Goal: Task Accomplishment & Management: Use online tool/utility

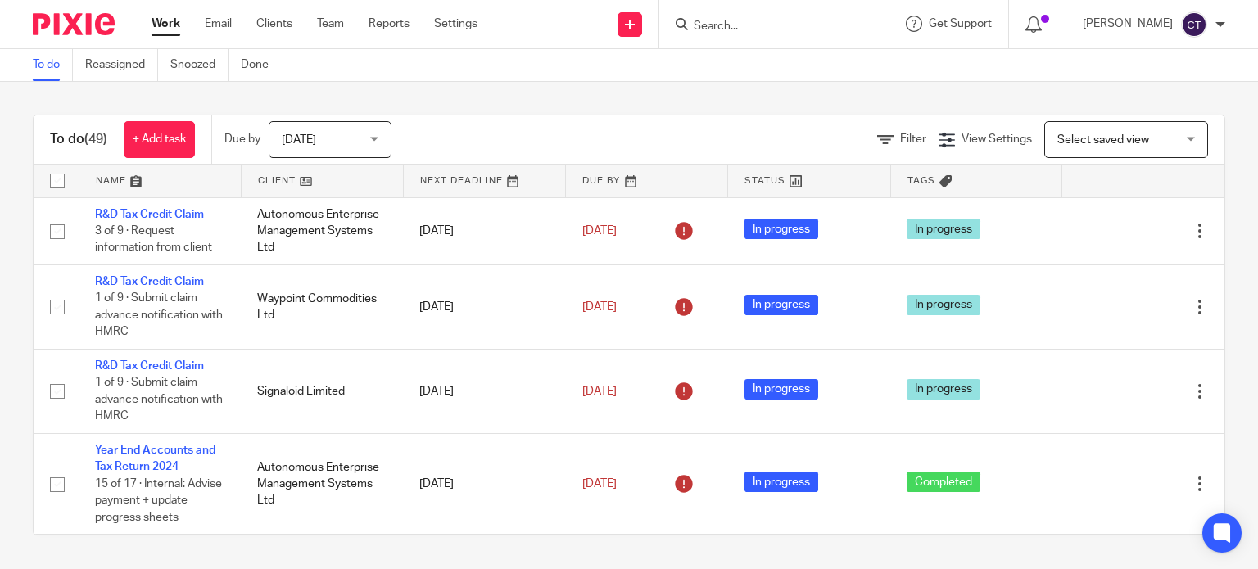
click at [719, 18] on form at bounding box center [779, 24] width 174 height 20
click at [708, 22] on input "Search" at bounding box center [765, 27] width 147 height 15
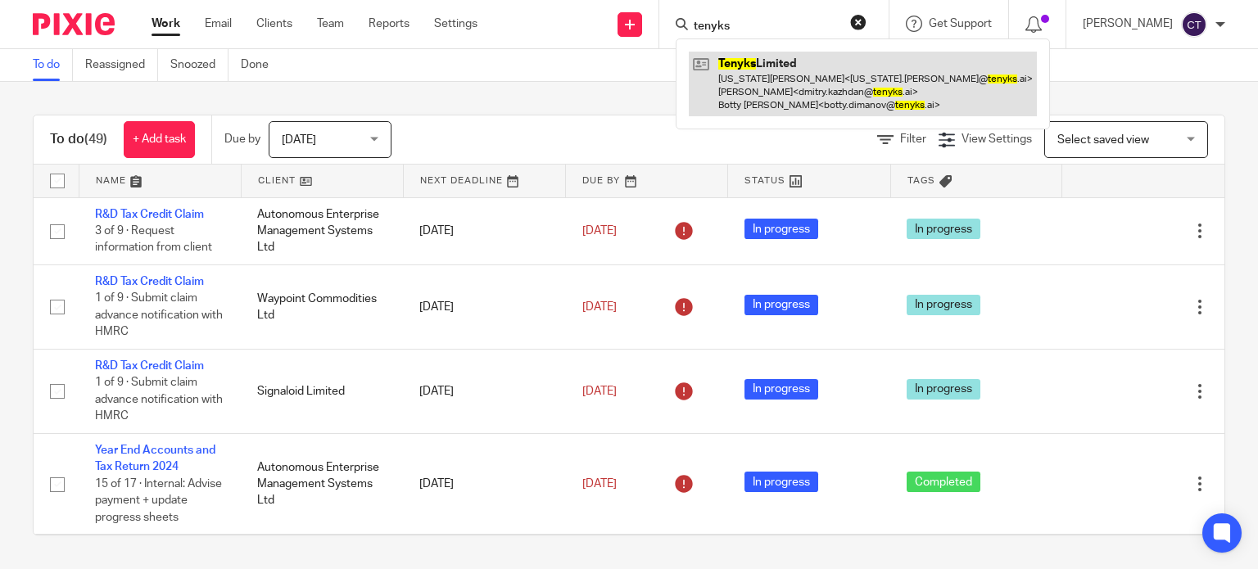
type input "tenyks"
click at [768, 101] on link at bounding box center [863, 84] width 348 height 65
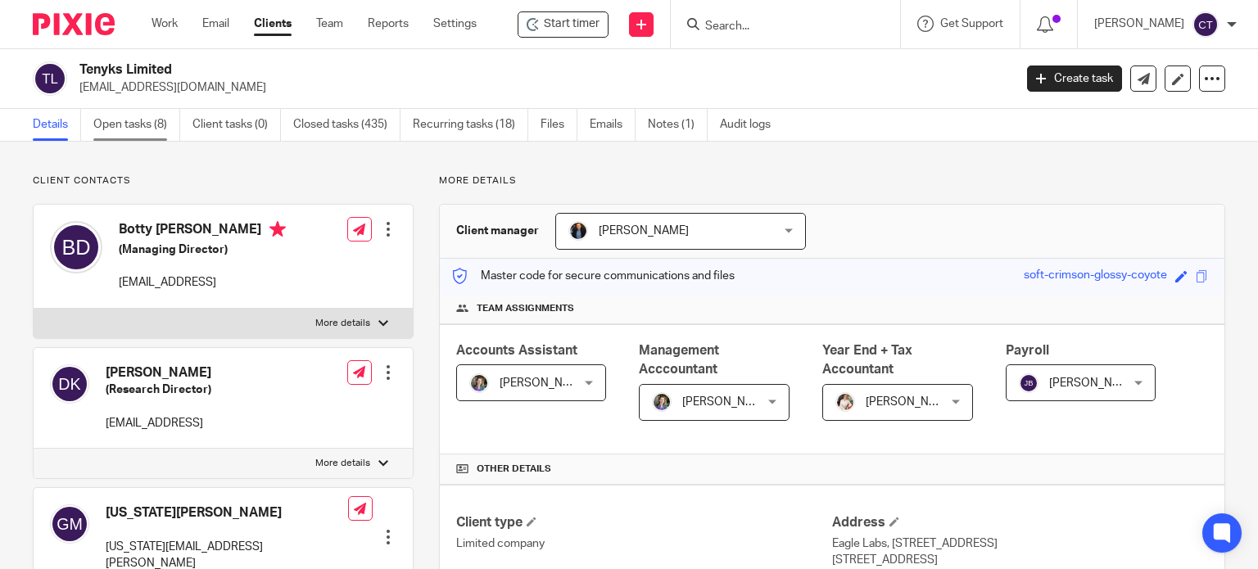
click at [97, 124] on link "Open tasks (8)" at bounding box center [136, 125] width 87 height 32
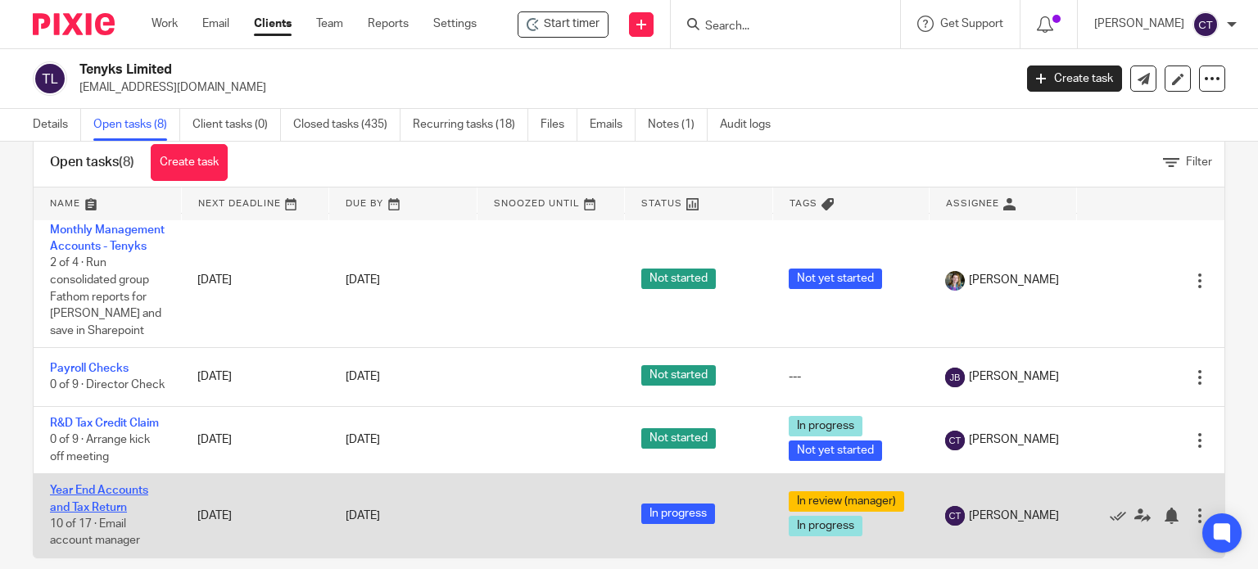
scroll to position [58, 0]
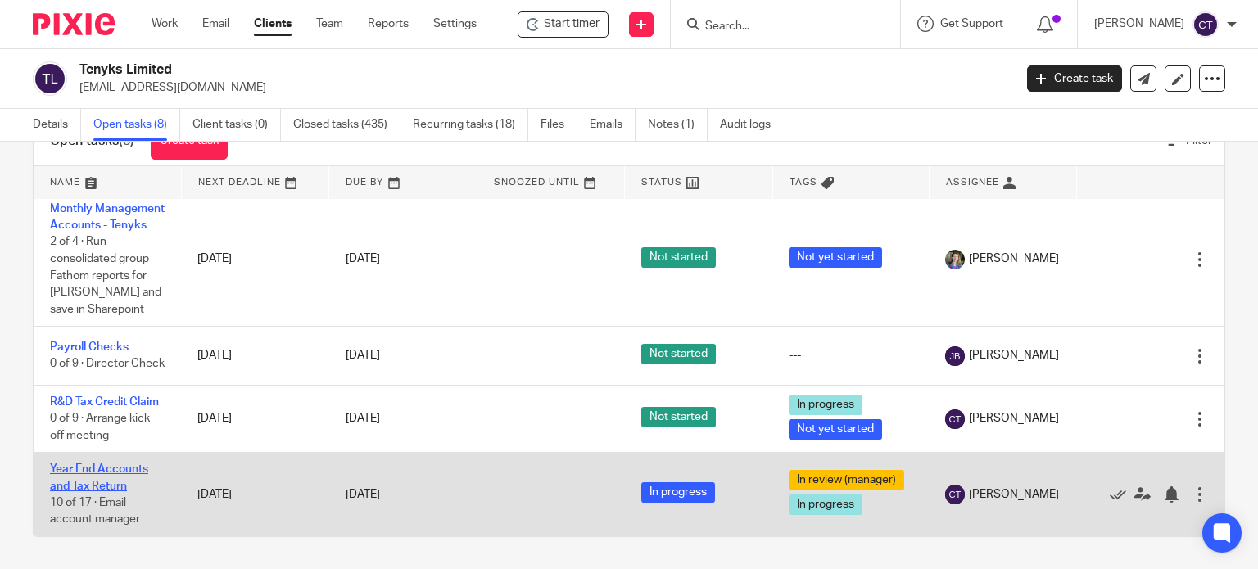
click at [82, 463] on link "Year End Accounts and Tax Return" at bounding box center [99, 477] width 98 height 28
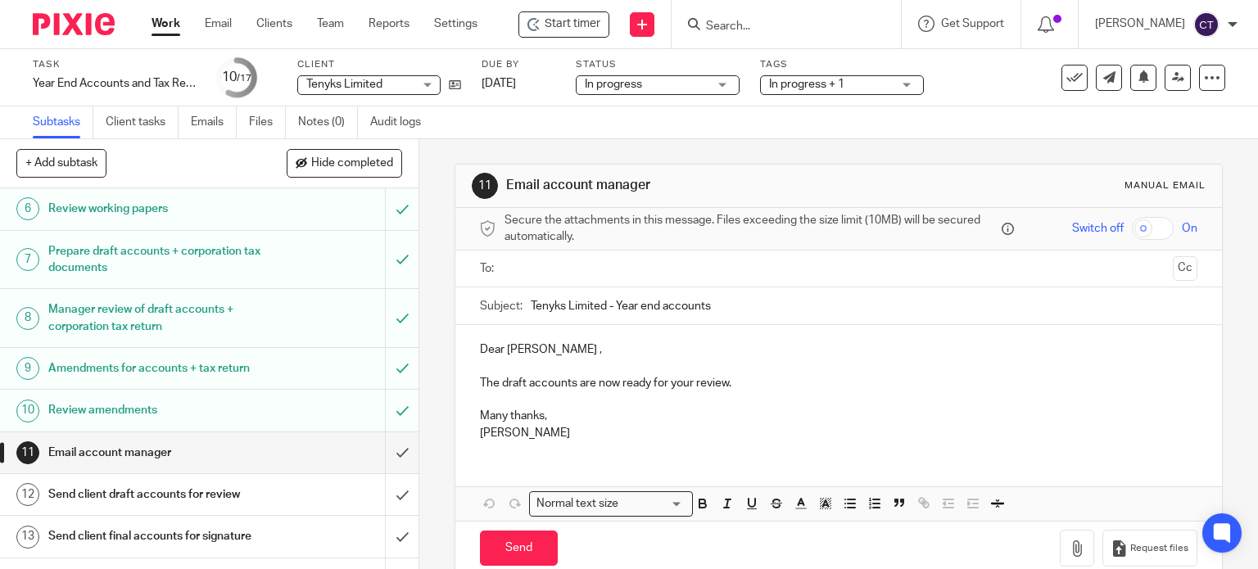
scroll to position [328, 0]
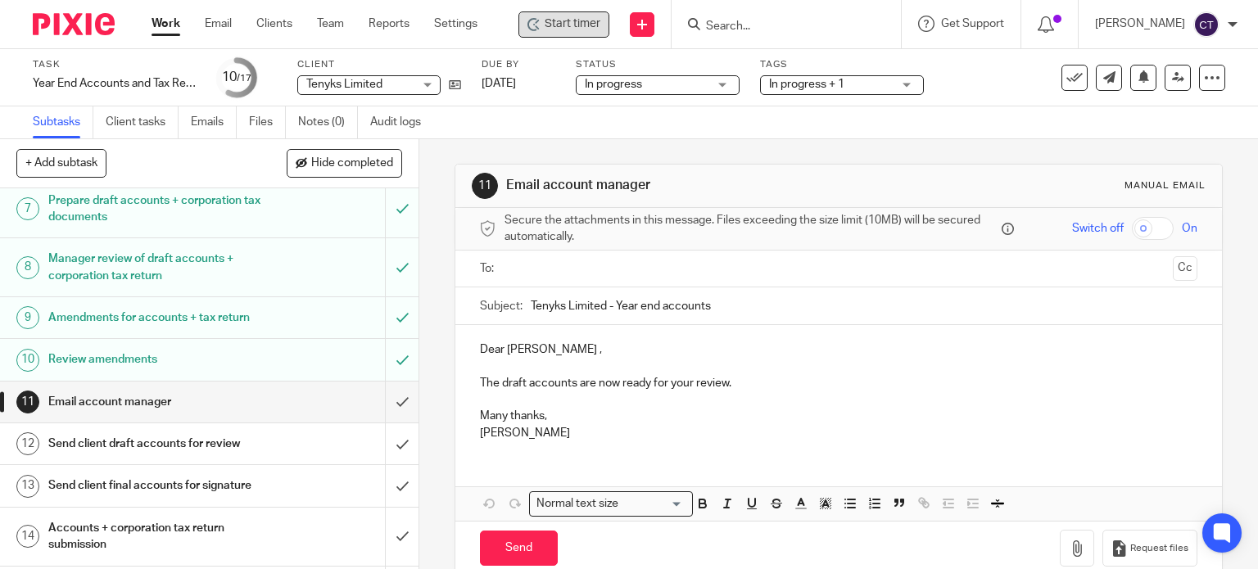
click at [545, 19] on div "Start timer" at bounding box center [563, 24] width 73 height 17
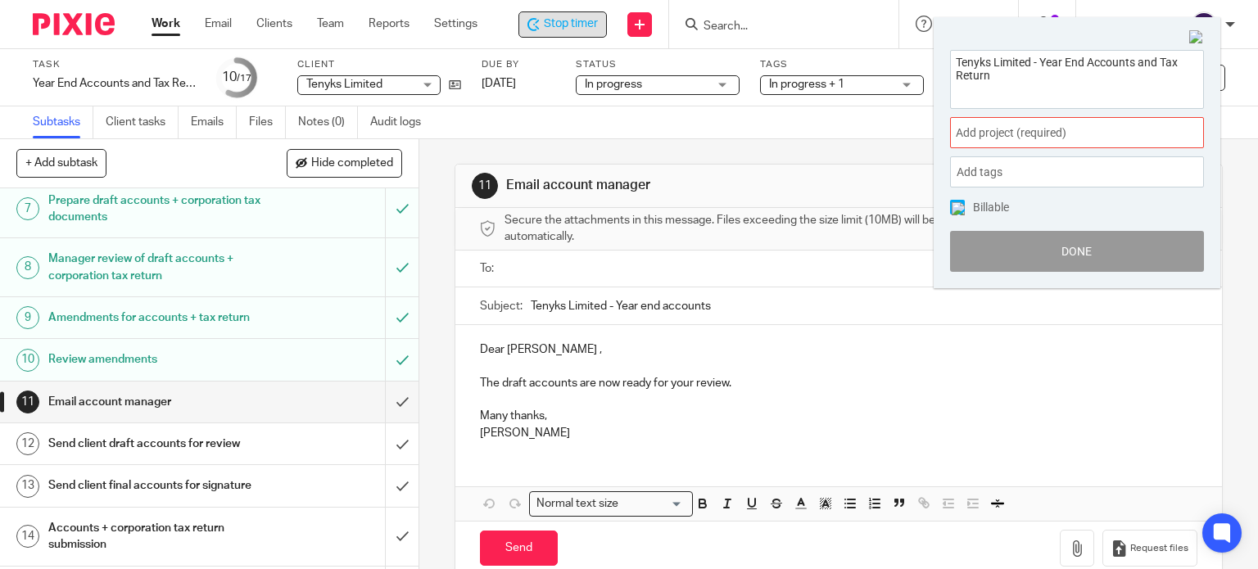
click at [1001, 135] on span "Add project (required) :" at bounding box center [1059, 132] width 206 height 17
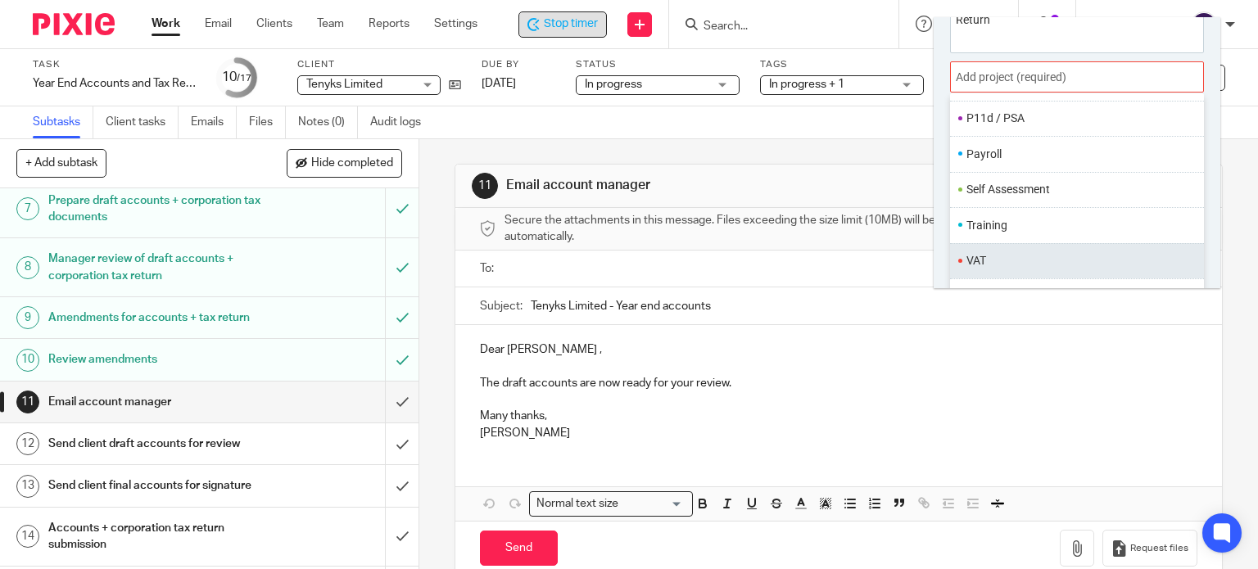
scroll to position [80, 0]
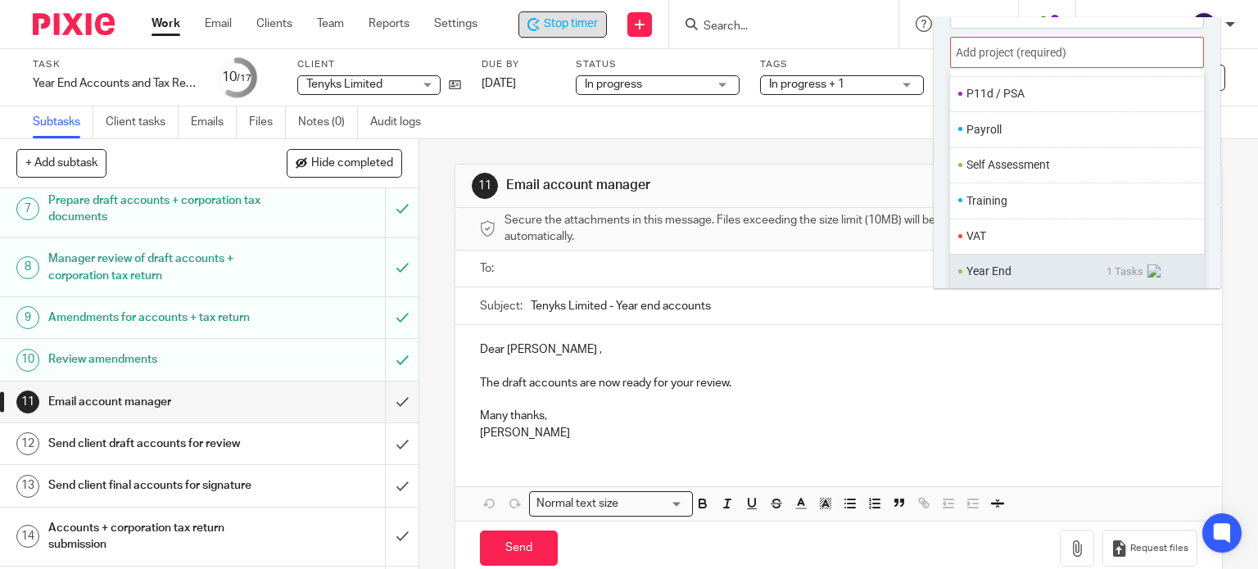
click at [1014, 269] on li "Year End" at bounding box center [1036, 271] width 140 height 17
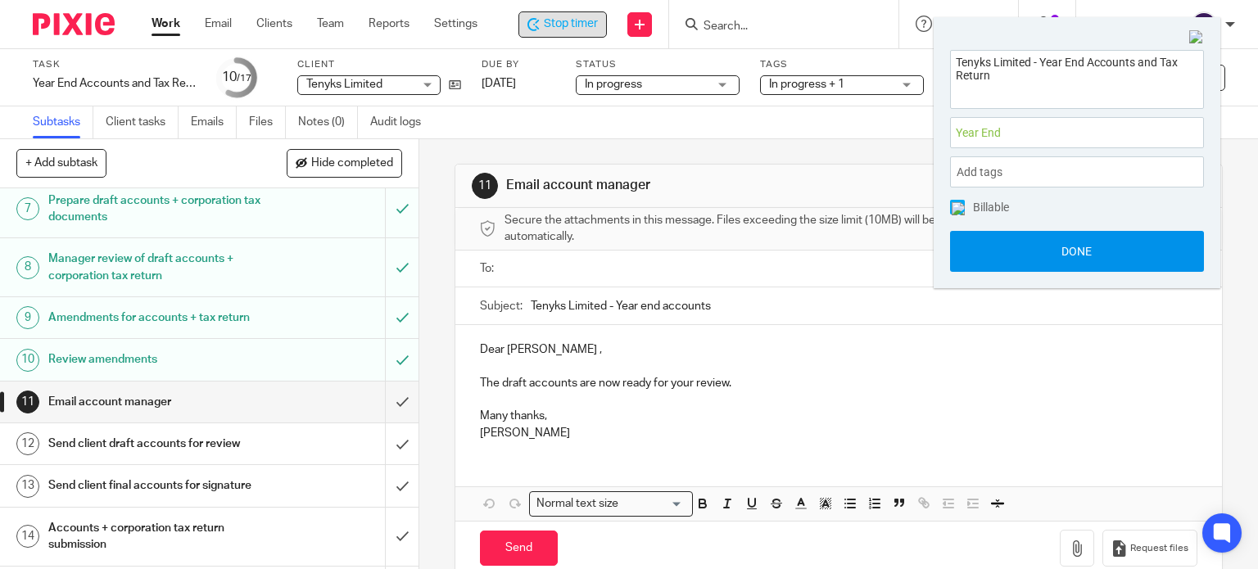
scroll to position [0, 0]
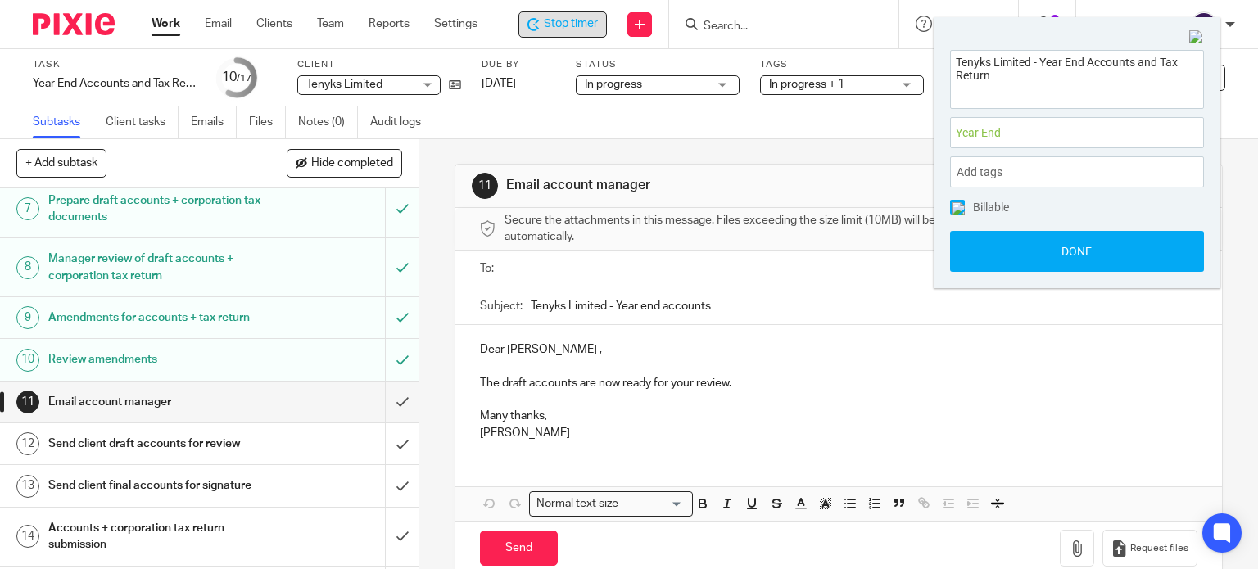
drag, startPoint x: 1010, startPoint y: 261, endPoint x: 972, endPoint y: 223, distance: 53.9
click at [1009, 261] on button "Done" at bounding box center [1077, 251] width 254 height 41
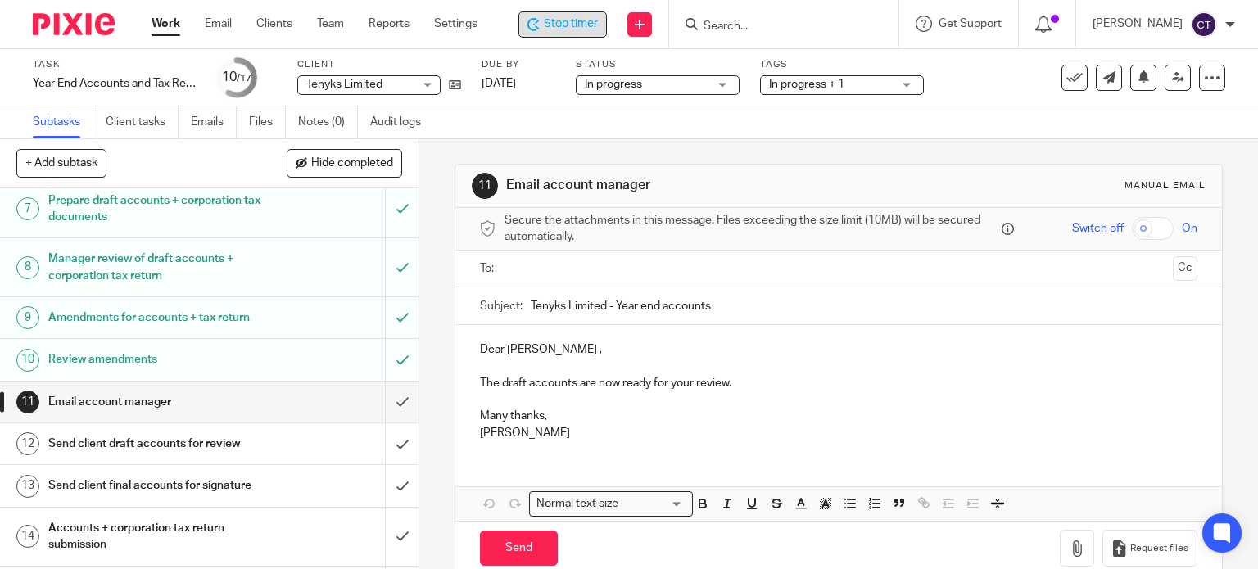
click at [563, 269] on input "text" at bounding box center [838, 269] width 656 height 19
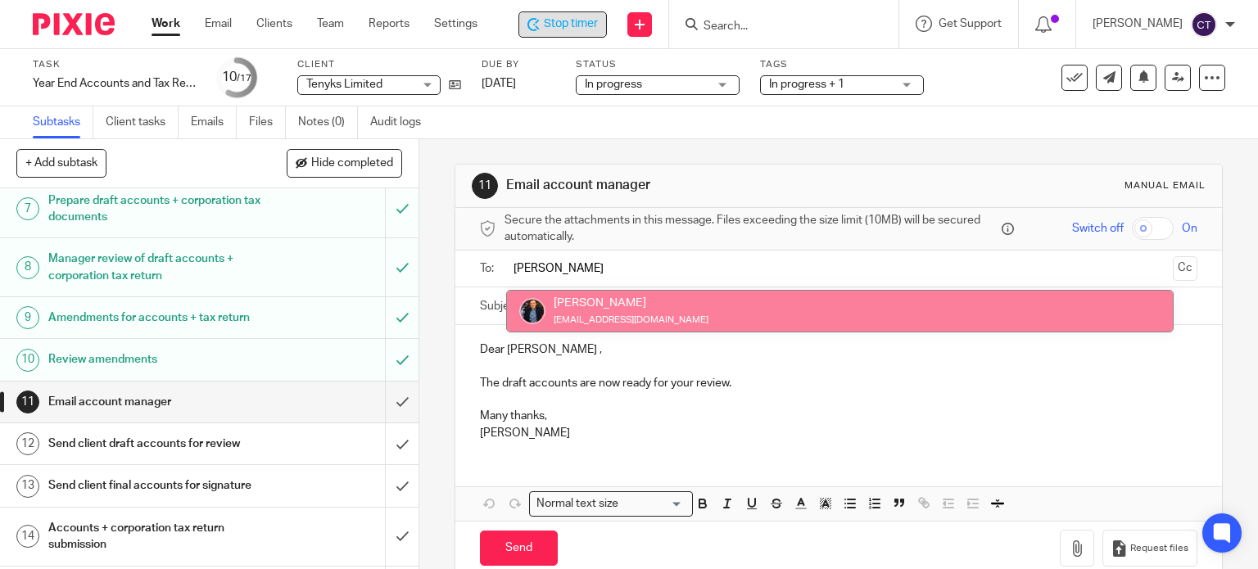
type input "martin"
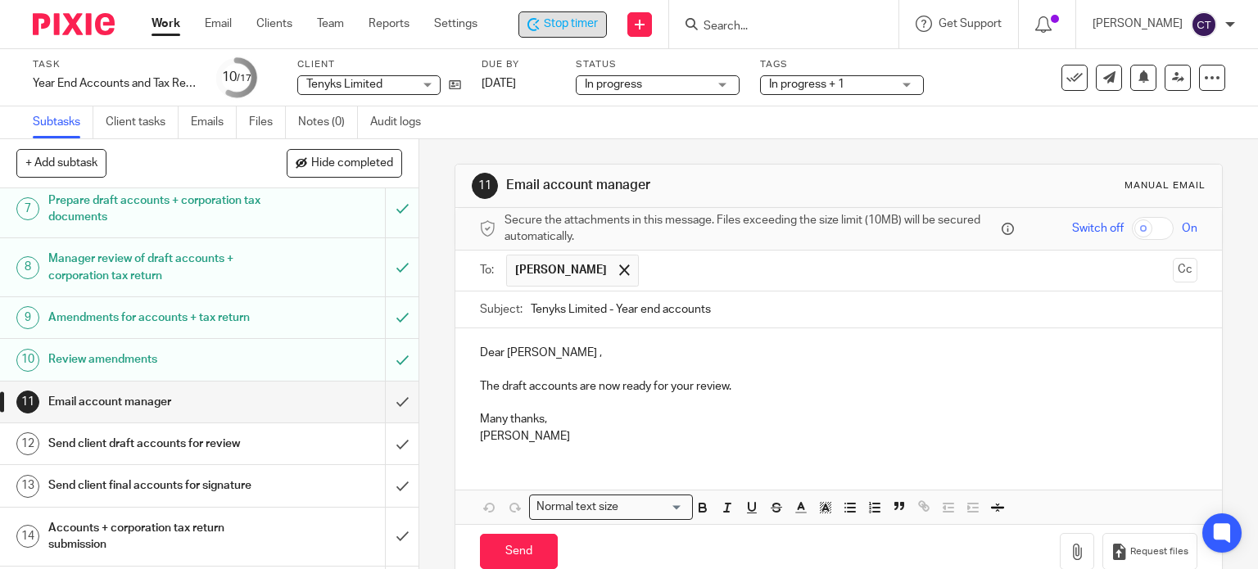
drag, startPoint x: 678, startPoint y: 278, endPoint x: 694, endPoint y: 267, distance: 19.3
click at [685, 272] on input "text" at bounding box center [906, 271] width 519 height 32
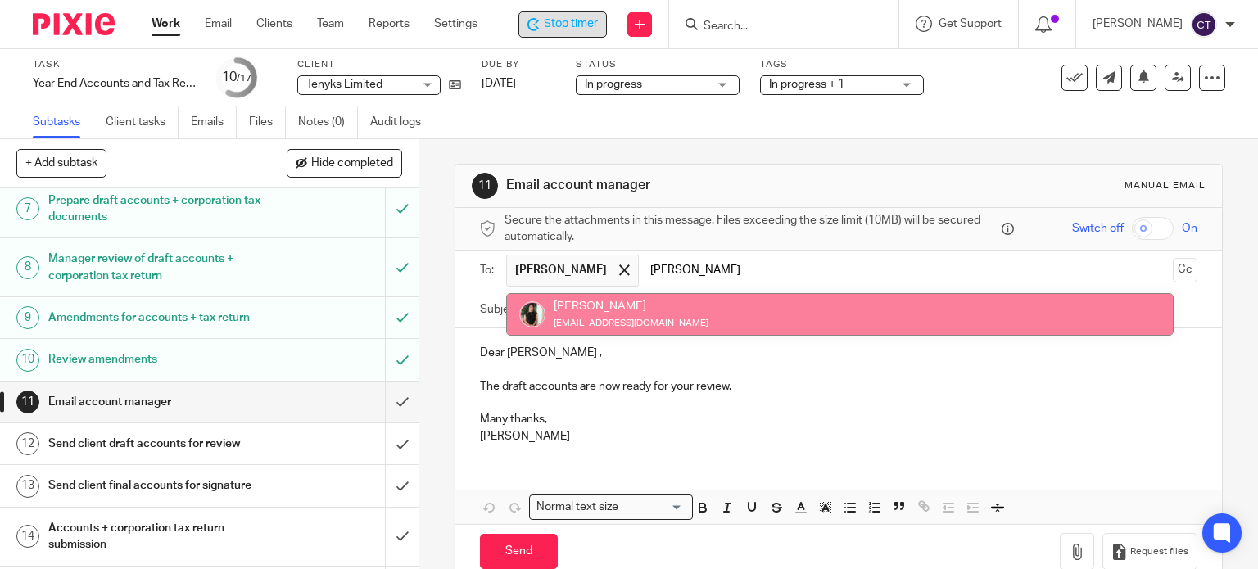
type input "janice"
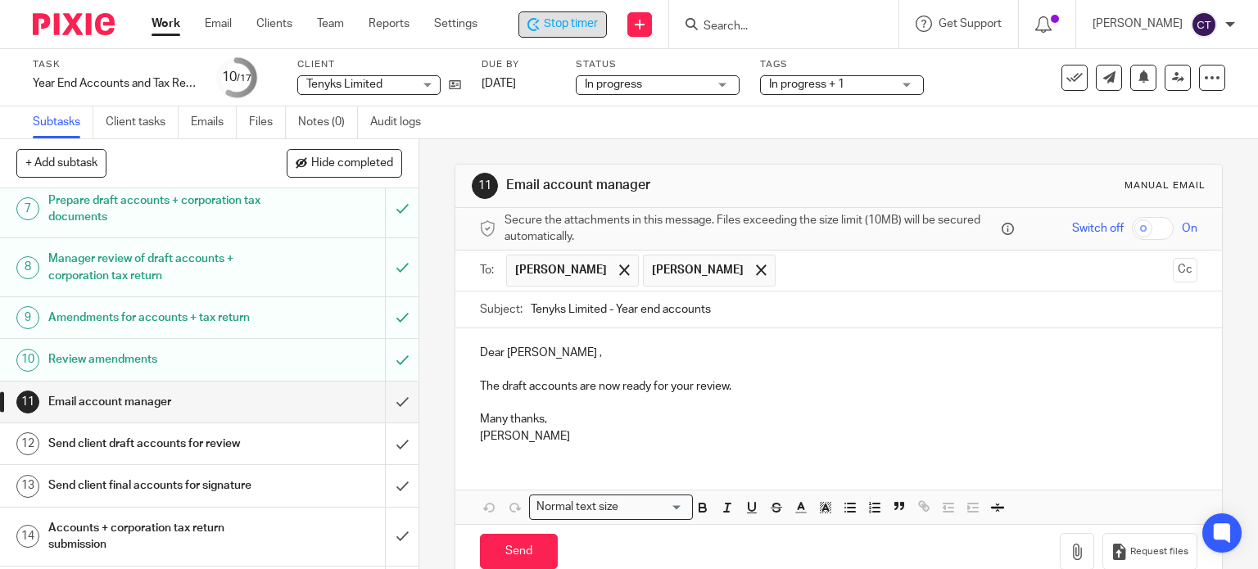
click at [784, 270] on input "text" at bounding box center [975, 271] width 382 height 32
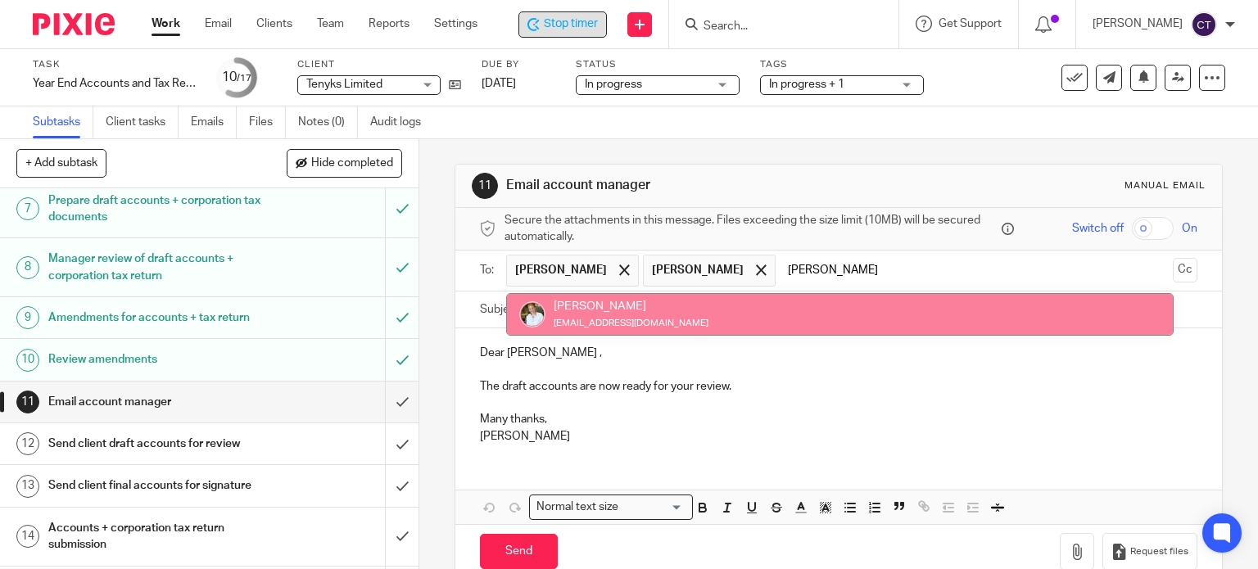
type input "sarah"
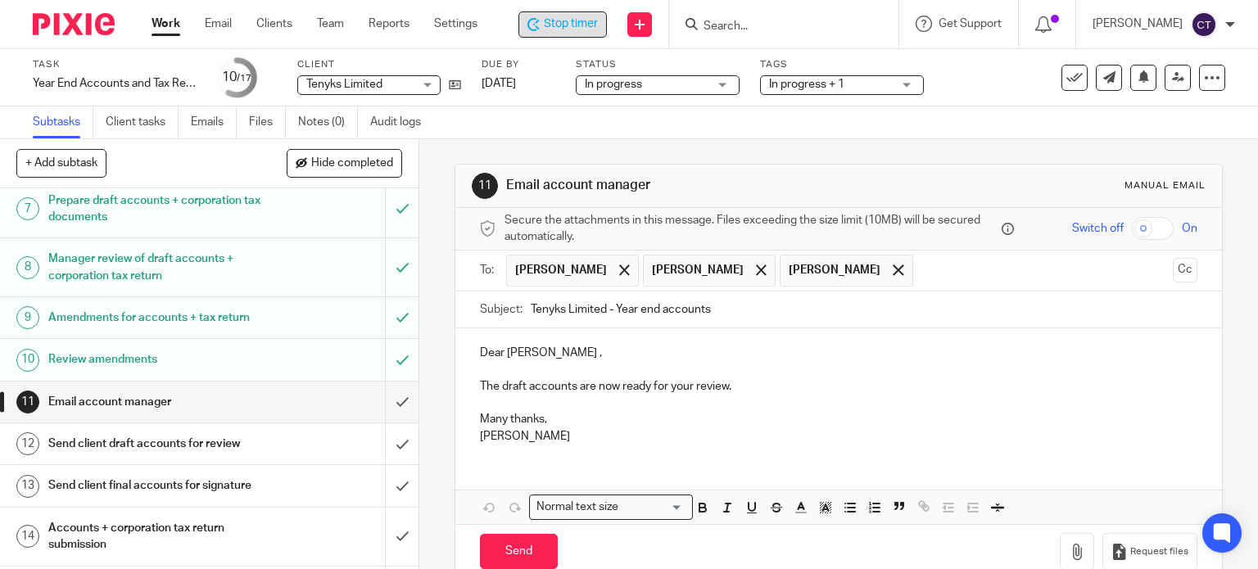
click at [586, 349] on p "Dear Martin Hickman ," at bounding box center [839, 353] width 718 height 16
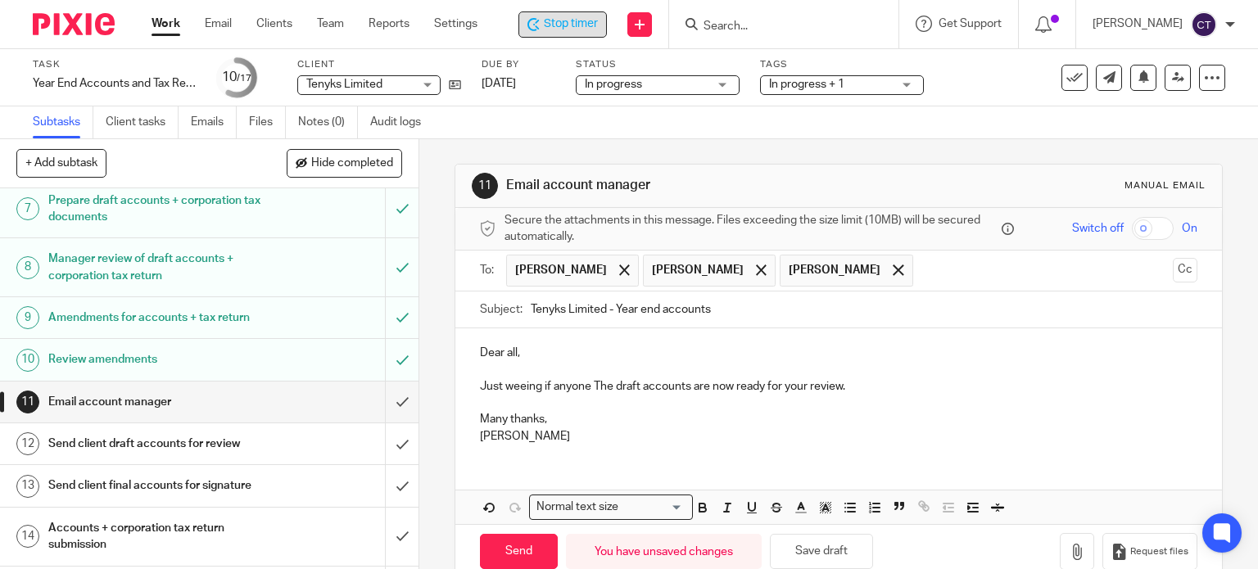
drag, startPoint x: 501, startPoint y: 384, endPoint x: 518, endPoint y: 382, distance: 16.6
click at [503, 384] on p "Just weeing if anyone The draft accounts are now ready for your review." at bounding box center [839, 386] width 718 height 16
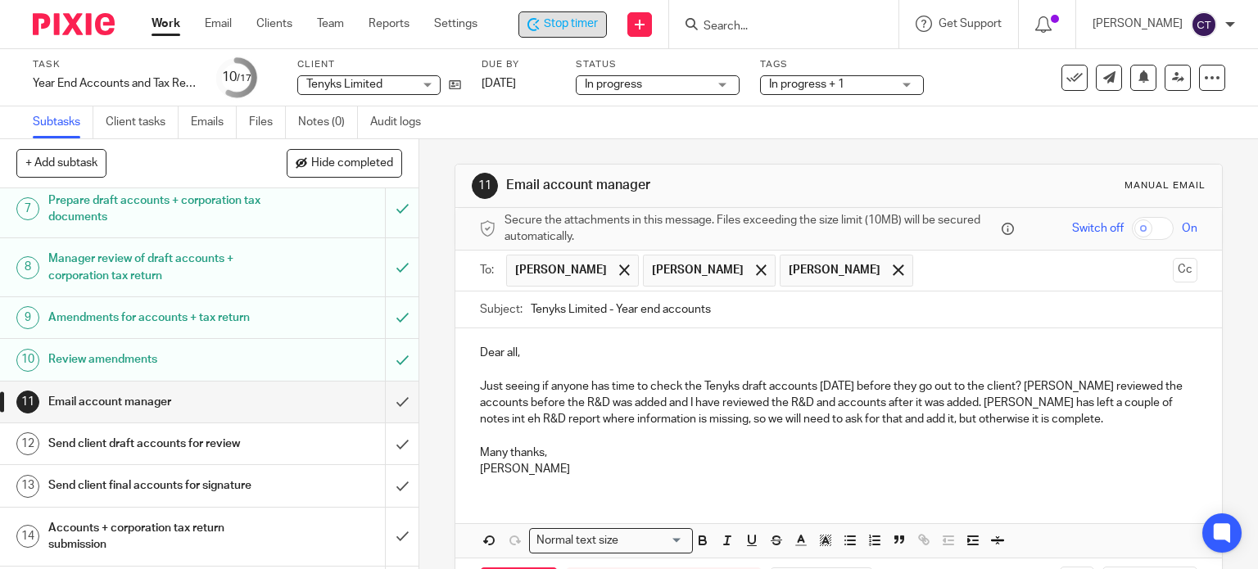
drag, startPoint x: 1125, startPoint y: 401, endPoint x: 1135, endPoint y: 399, distance: 10.1
click at [1127, 401] on p "Just seeing if anyone has time to check the Tenyks draft accounts today before …" at bounding box center [839, 403] width 718 height 50
click at [656, 419] on p "Just seeing if anyone has time to check the Tenyks draft accounts today before …" at bounding box center [839, 403] width 718 height 50
click at [1173, 269] on button "Cc" at bounding box center [1185, 270] width 25 height 25
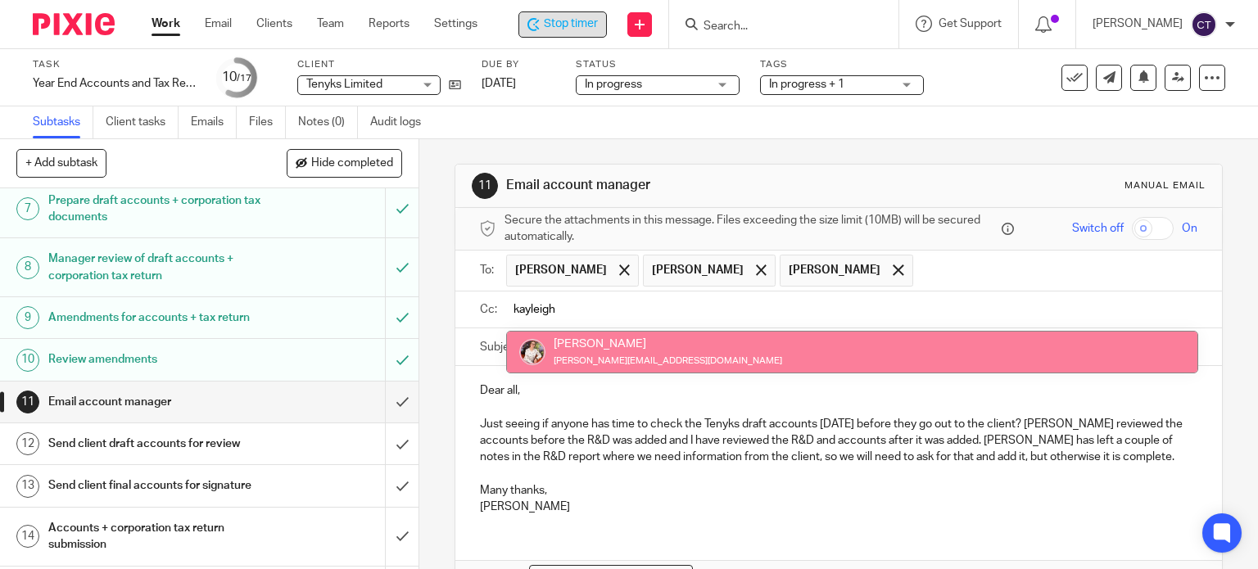
type input "kayleigh"
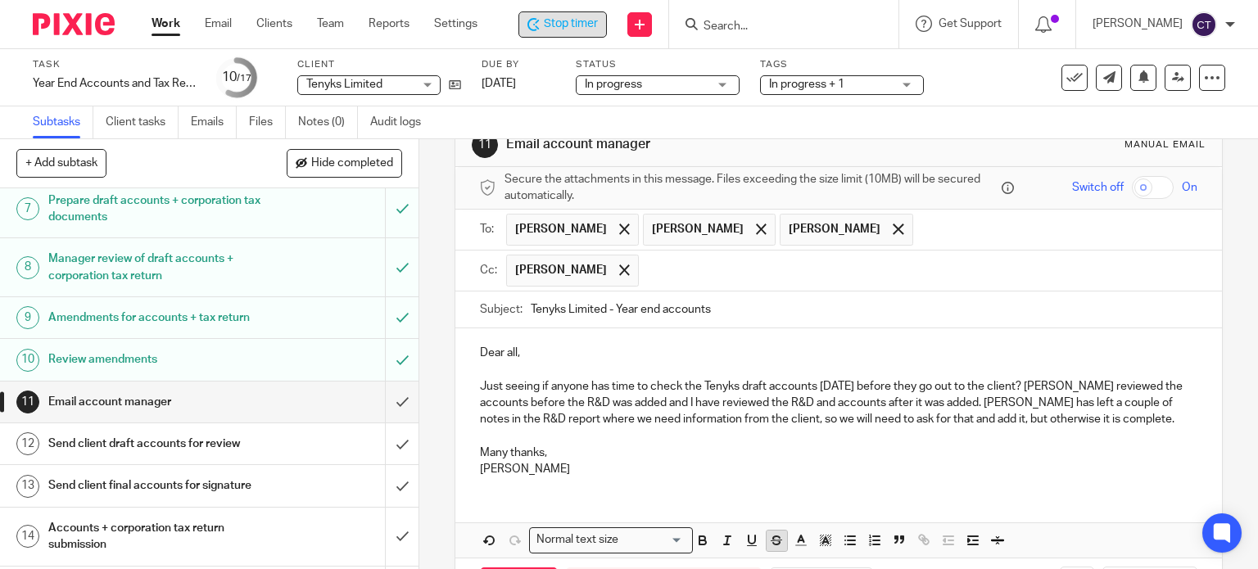
scroll to position [105, 0]
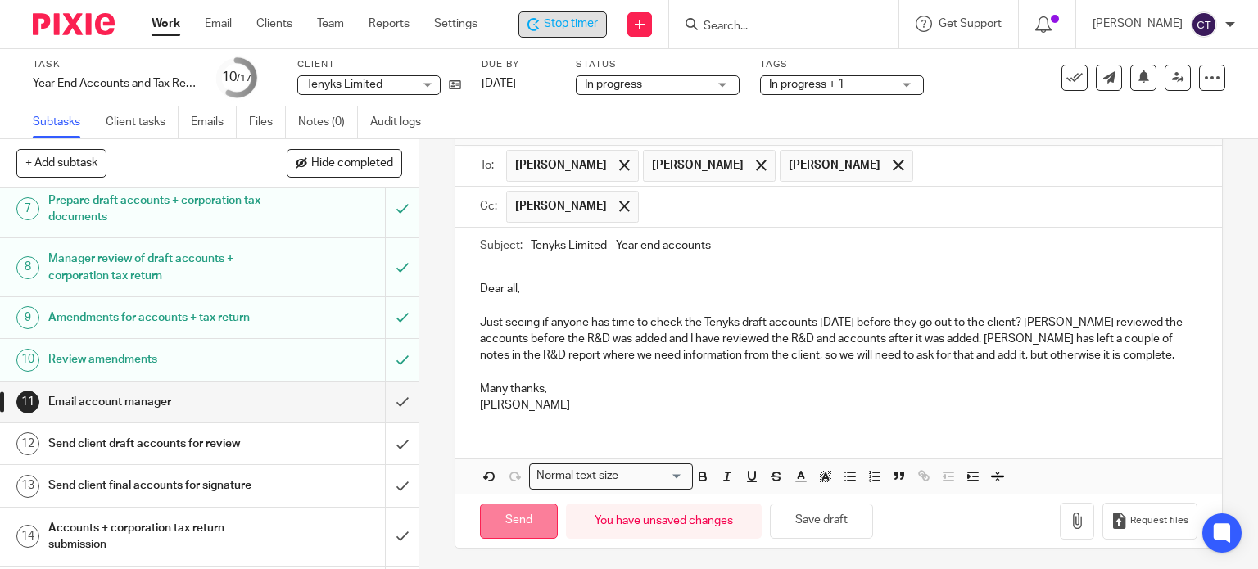
click at [520, 522] on input "Send" at bounding box center [519, 521] width 78 height 35
type input "Sent"
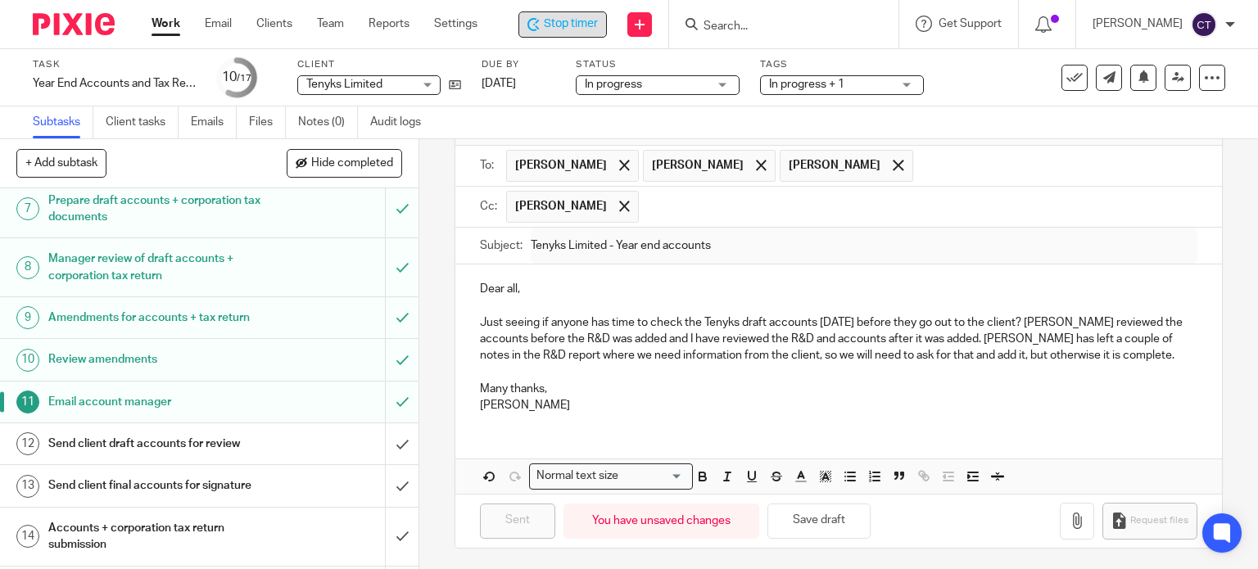
click at [555, 24] on span "Stop timer" at bounding box center [571, 24] width 54 height 17
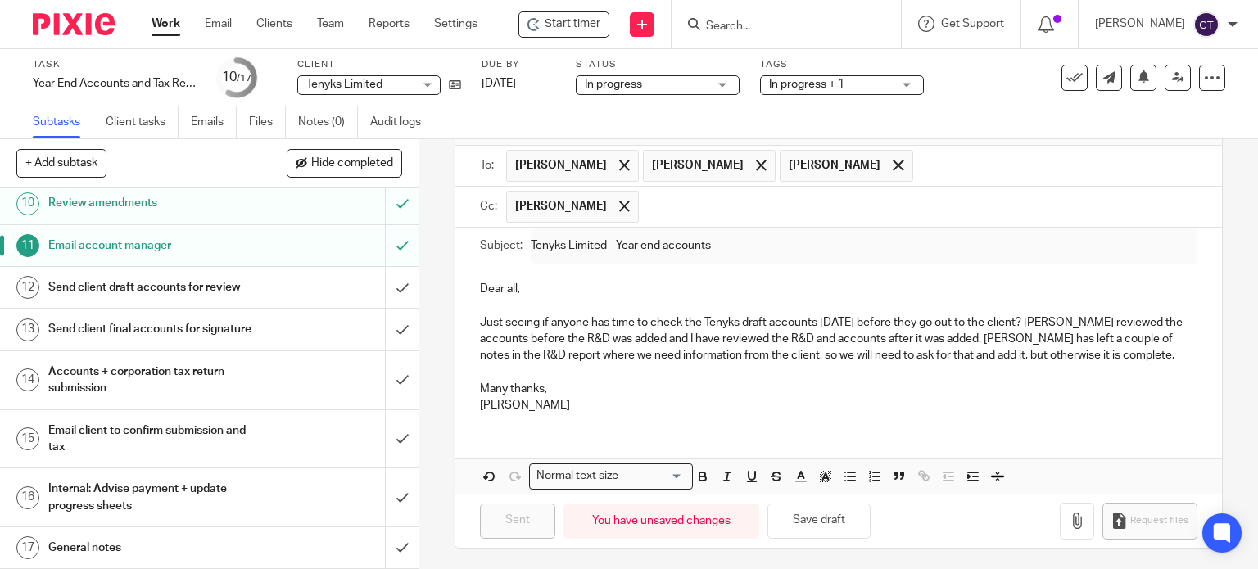
scroll to position [491, 0]
click at [134, 296] on h1 "Send client draft accounts for review" at bounding box center [155, 287] width 214 height 25
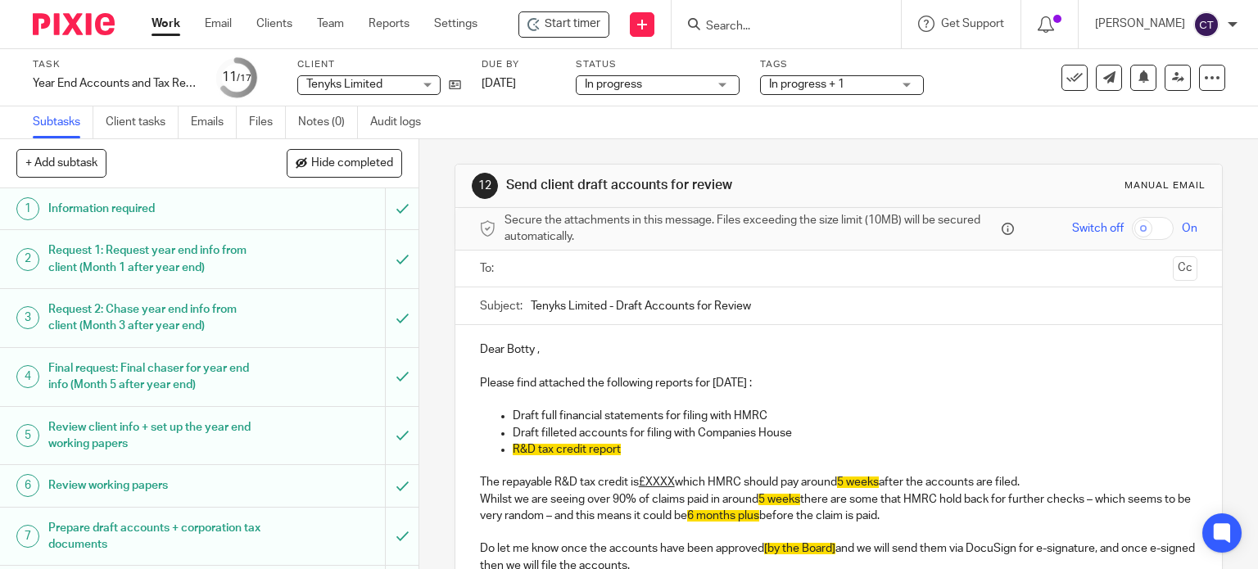
click at [771, 27] on input "Search" at bounding box center [777, 27] width 147 height 15
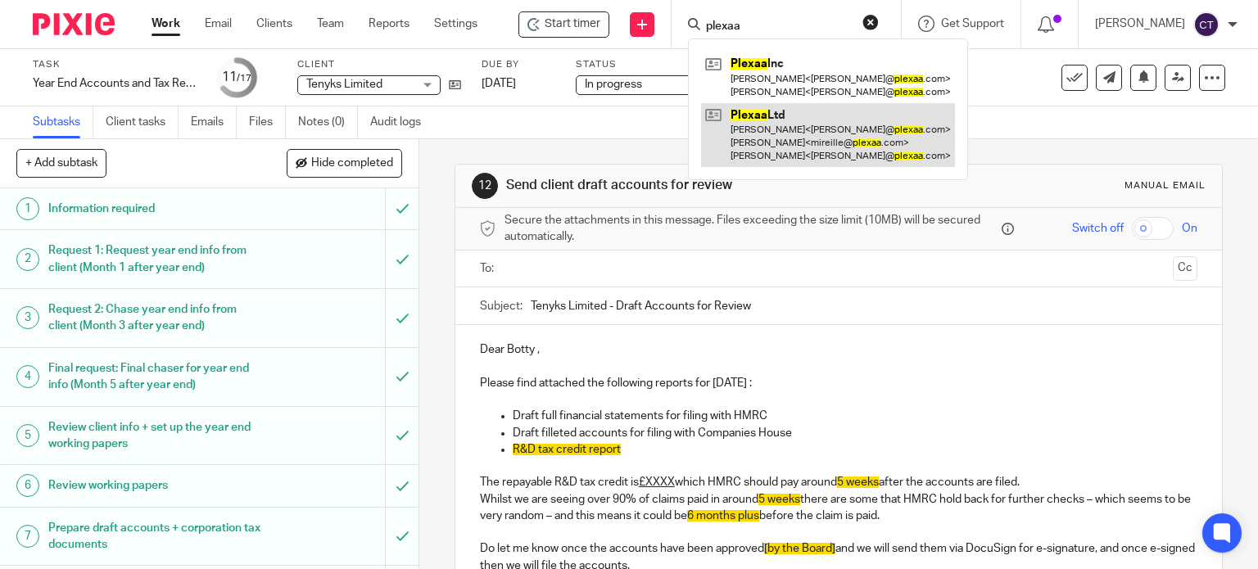
type input "plexaa"
click at [782, 147] on link at bounding box center [828, 135] width 254 height 65
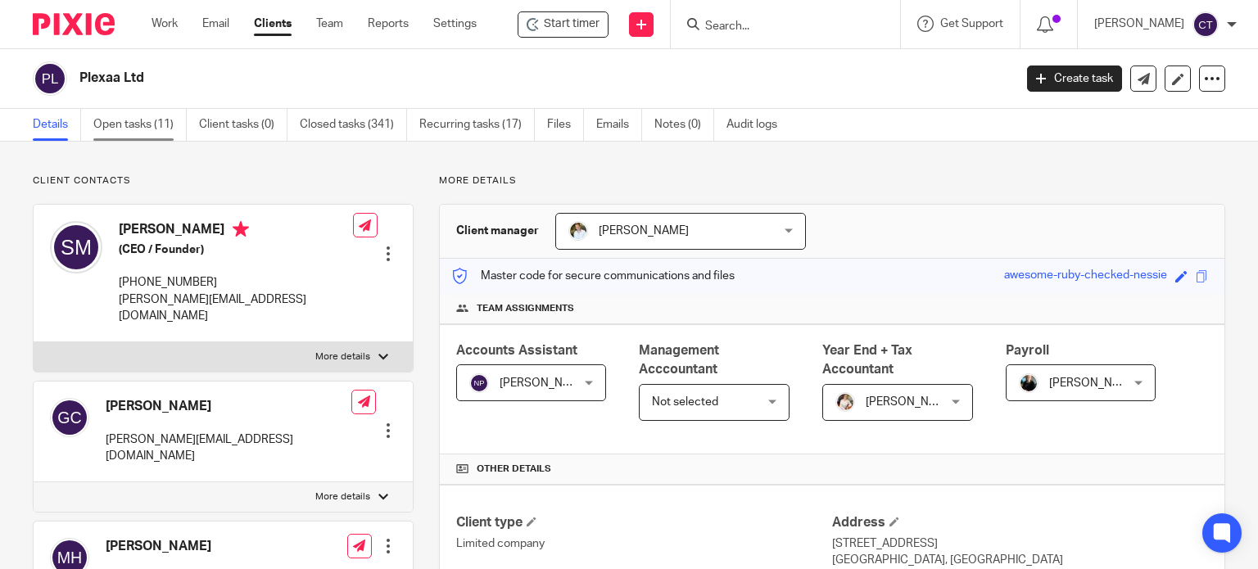
click at [108, 131] on link "Open tasks (11)" at bounding box center [139, 125] width 93 height 32
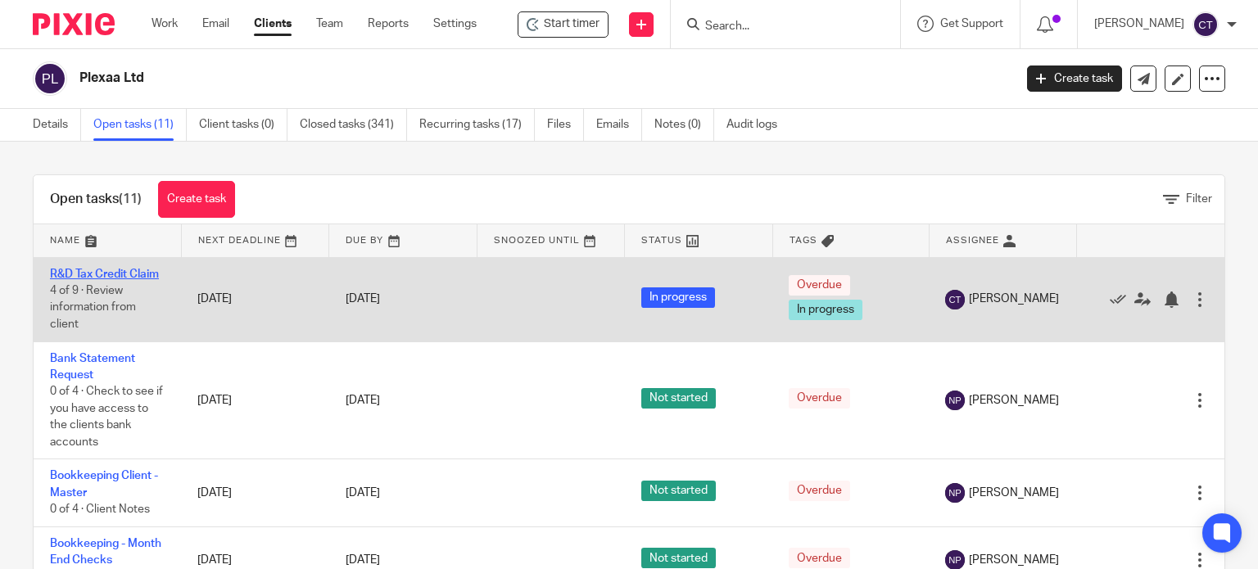
click at [90, 278] on link "R&D Tax Credit Claim" at bounding box center [104, 274] width 109 height 11
click at [59, 274] on link "R&D Tax Credit Claim" at bounding box center [104, 274] width 109 height 11
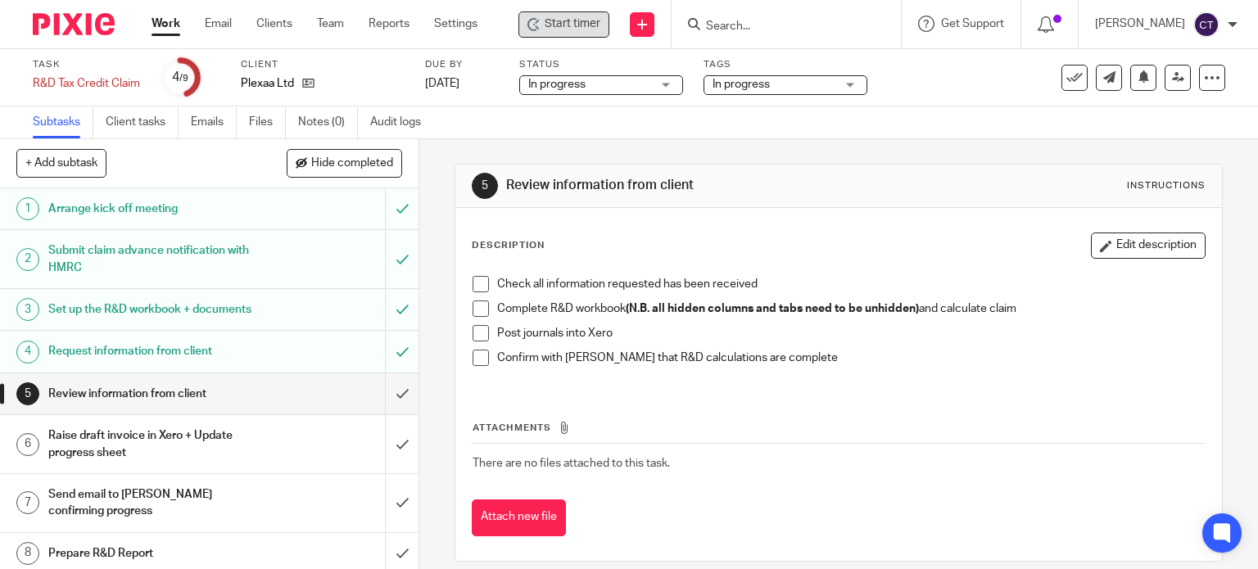
click at [548, 24] on span "Start timer" at bounding box center [573, 24] width 56 height 17
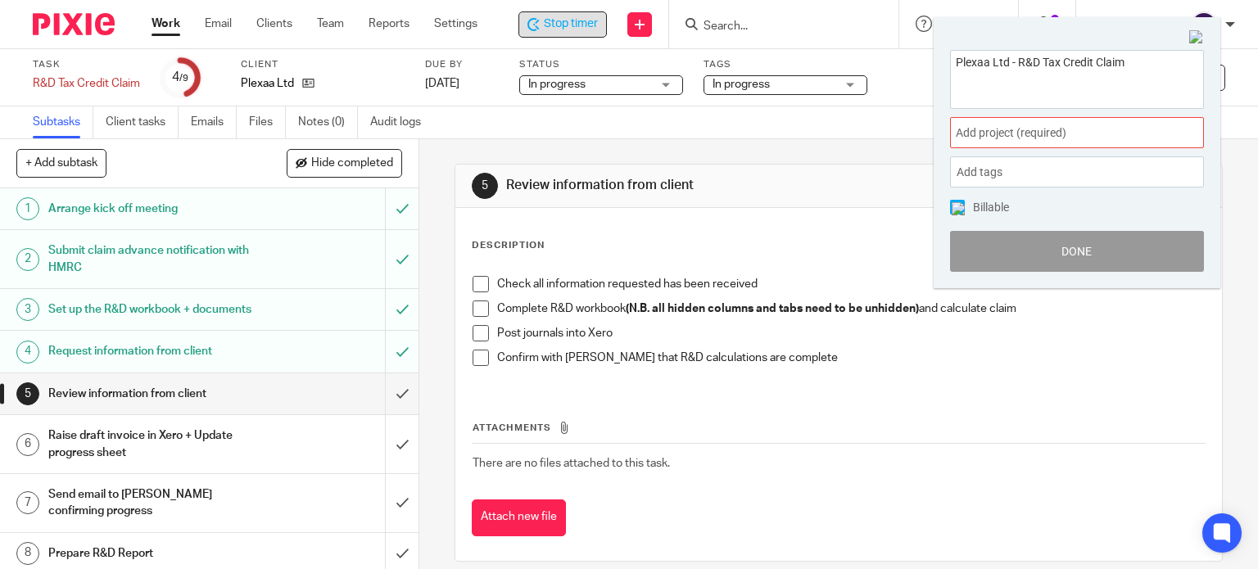
click at [963, 133] on span "Add project (required) :" at bounding box center [1059, 132] width 206 height 17
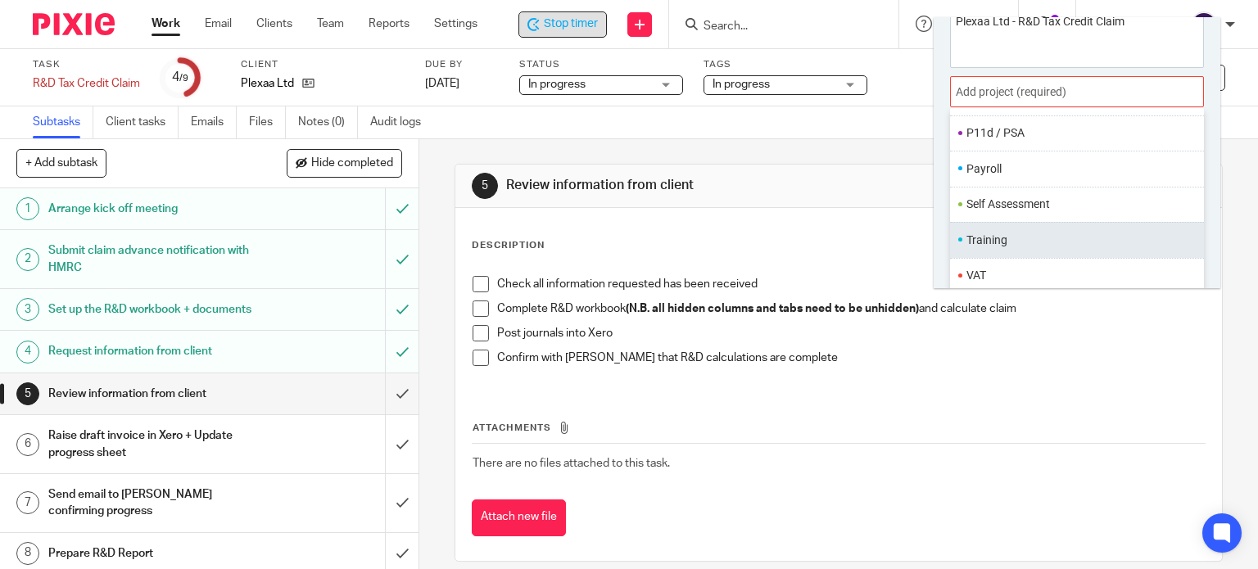
scroll to position [80, 0]
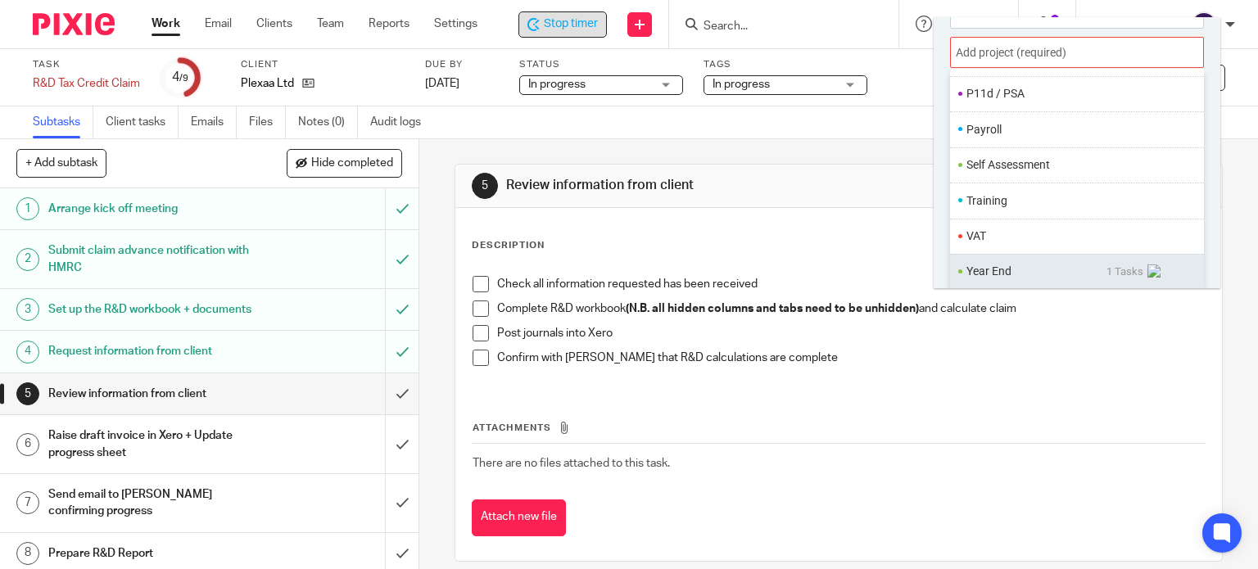
click at [997, 278] on li "Year End" at bounding box center [1036, 271] width 140 height 17
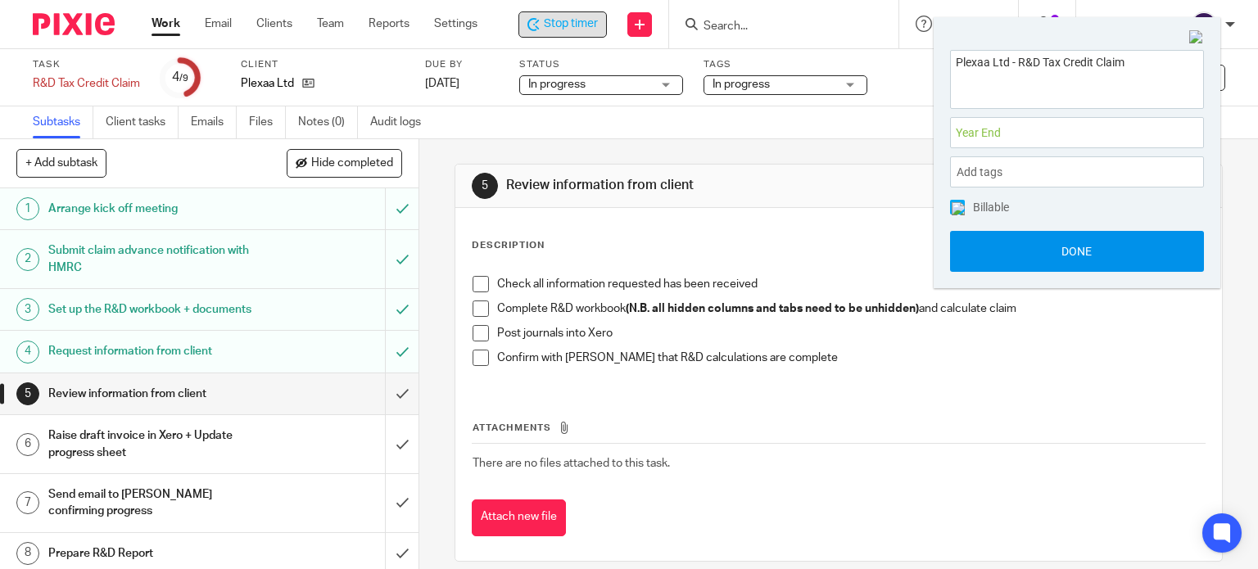
click at [982, 257] on button "Done" at bounding box center [1077, 251] width 254 height 41
